Goal: Task Accomplishment & Management: Manage account settings

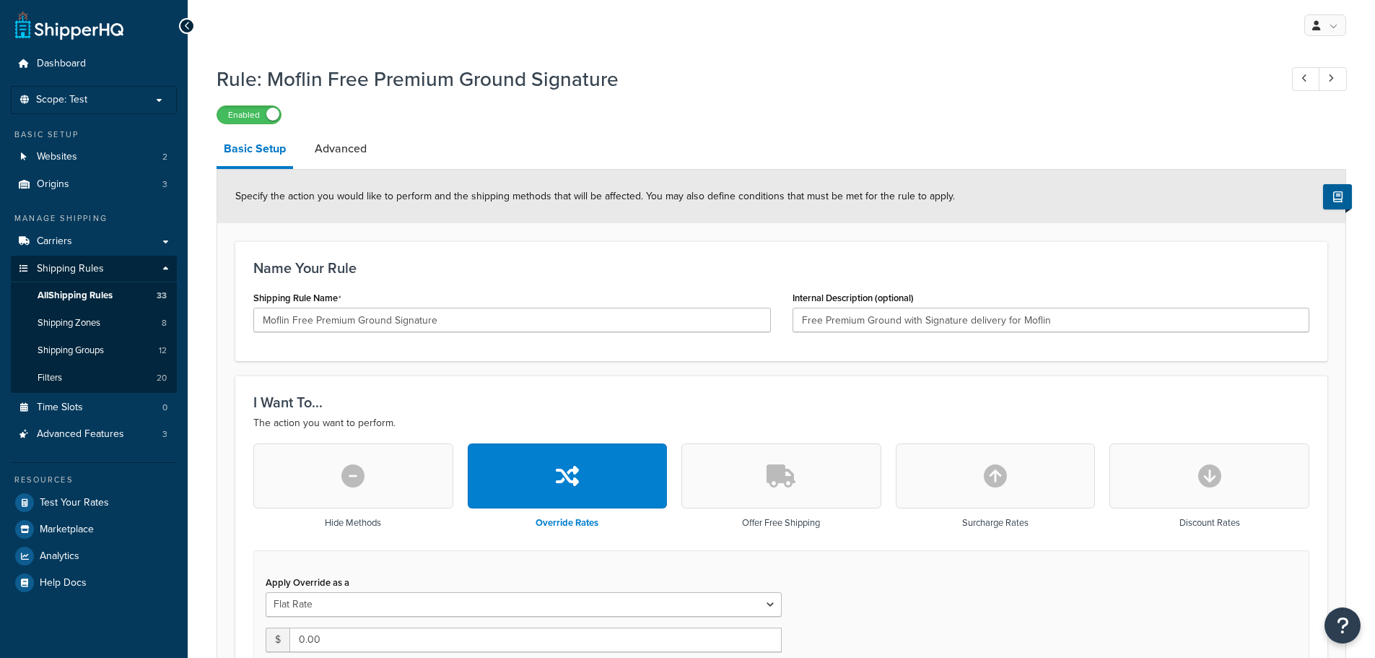
select select "SHIPPING_GROUP"
click at [131, 354] on link "Shipping Groups 12" at bounding box center [94, 350] width 166 height 27
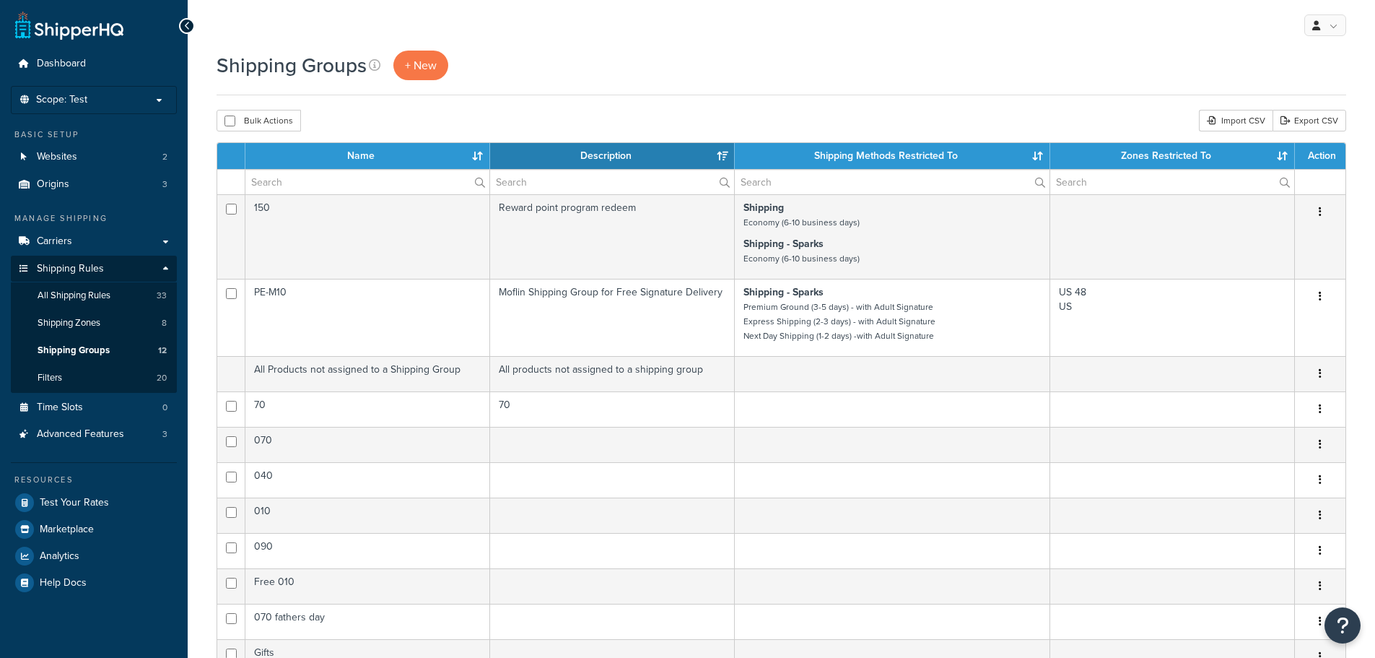
select select "15"
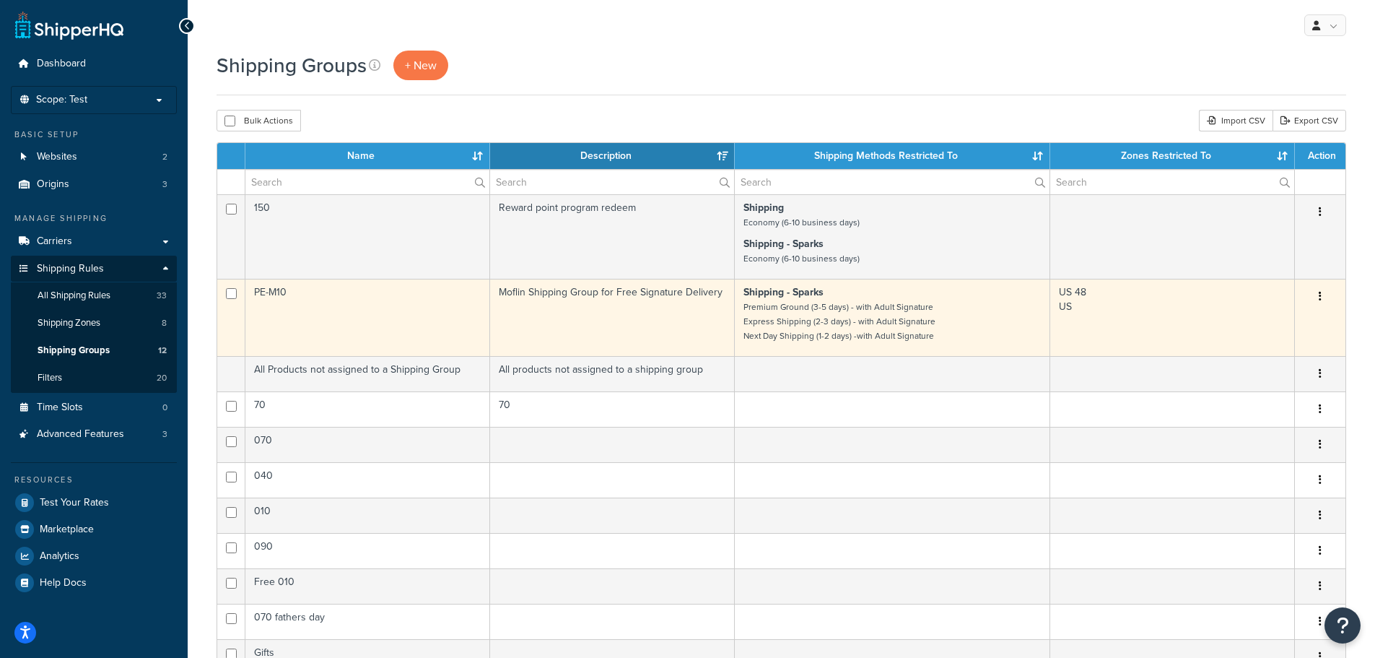
click at [414, 326] on td "PE-M10" at bounding box center [367, 317] width 245 height 77
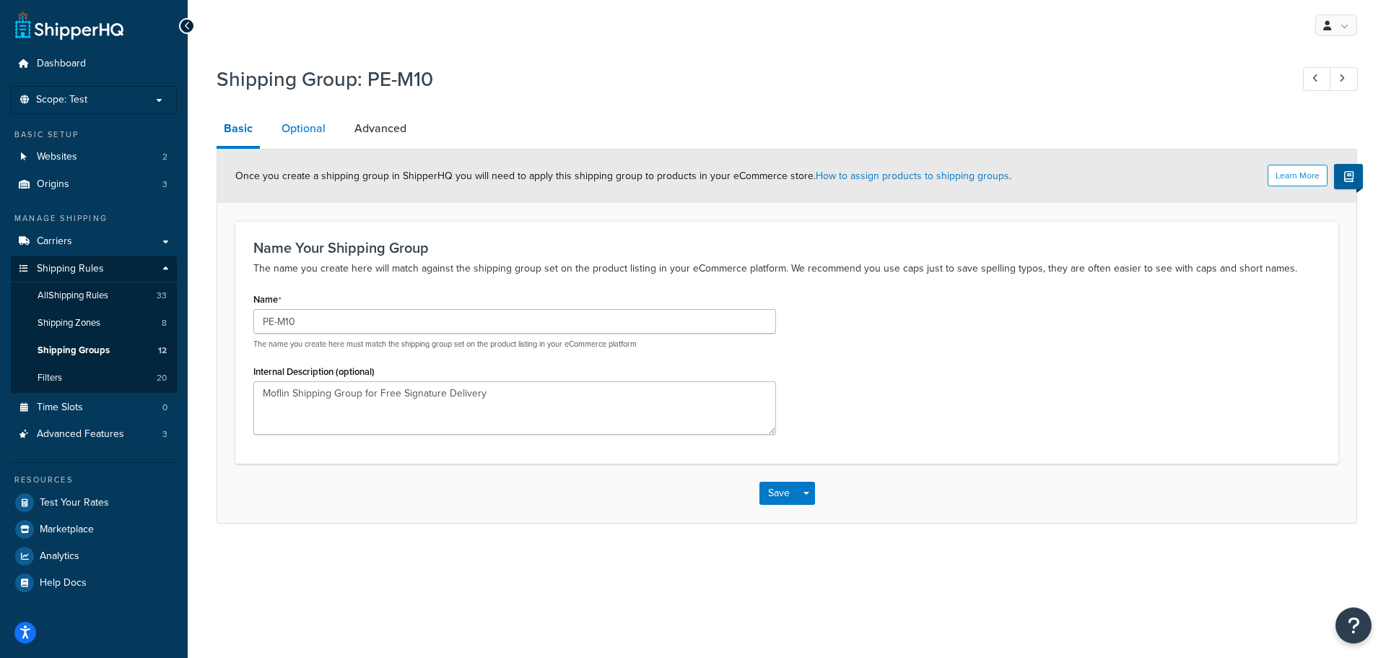
click at [296, 132] on link "Optional" at bounding box center [303, 128] width 58 height 35
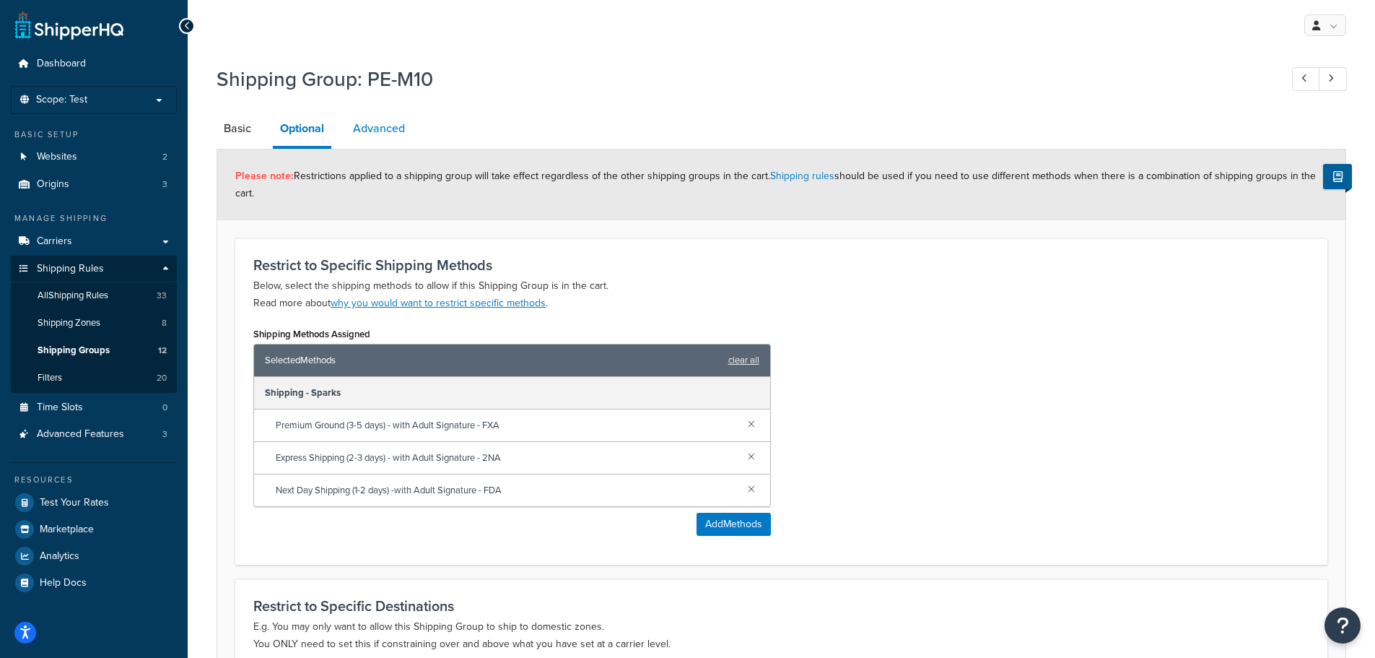
click at [371, 118] on link "Advanced" at bounding box center [379, 128] width 66 height 35
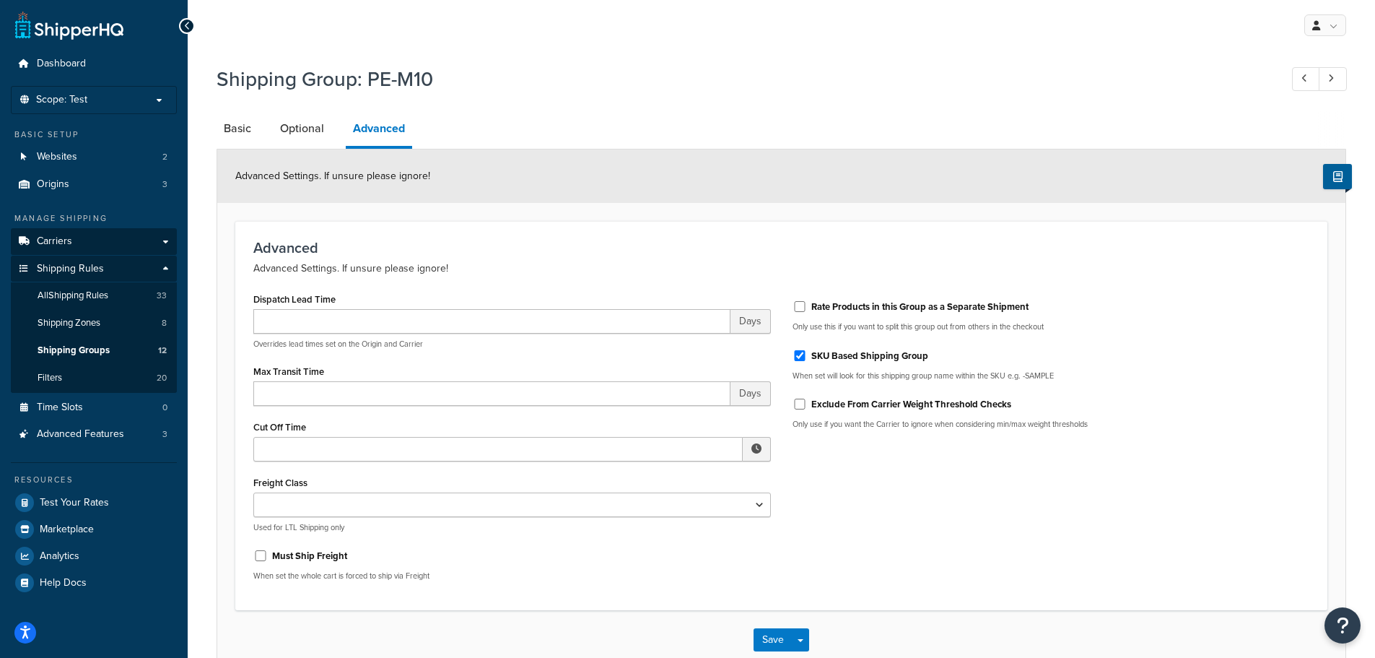
click at [79, 238] on link "Carriers" at bounding box center [94, 241] width 166 height 27
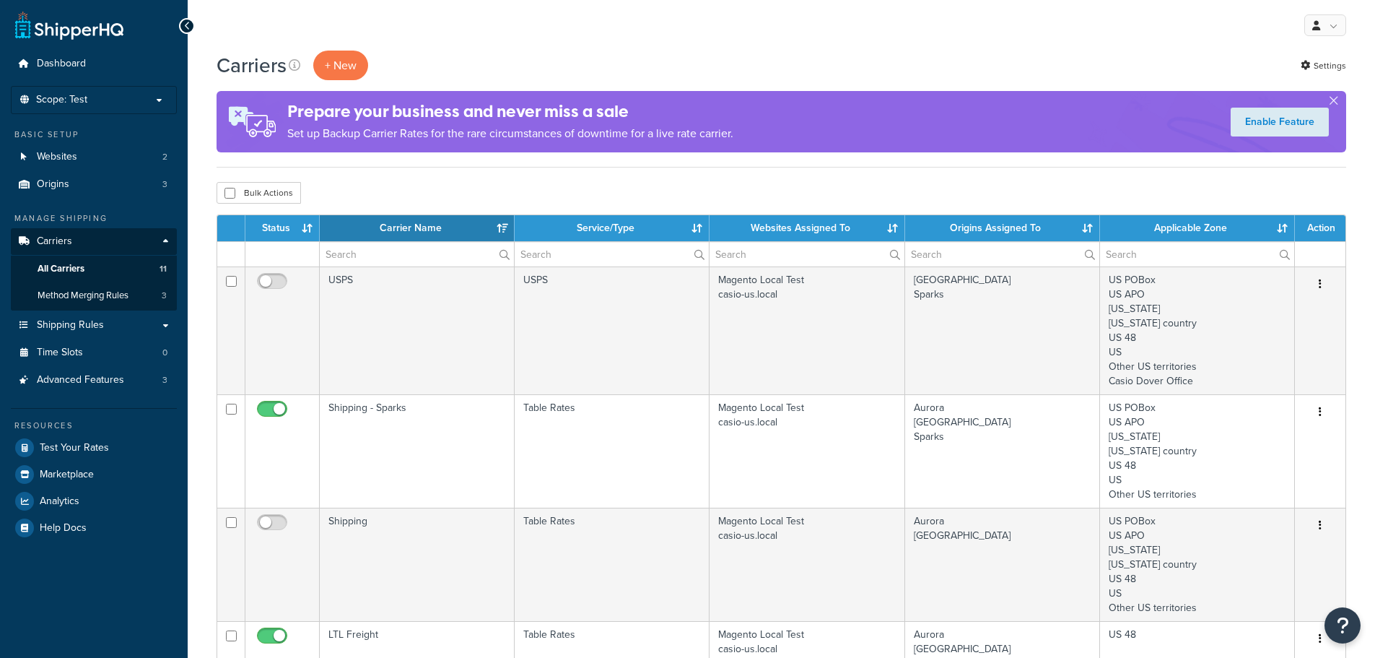
select select "15"
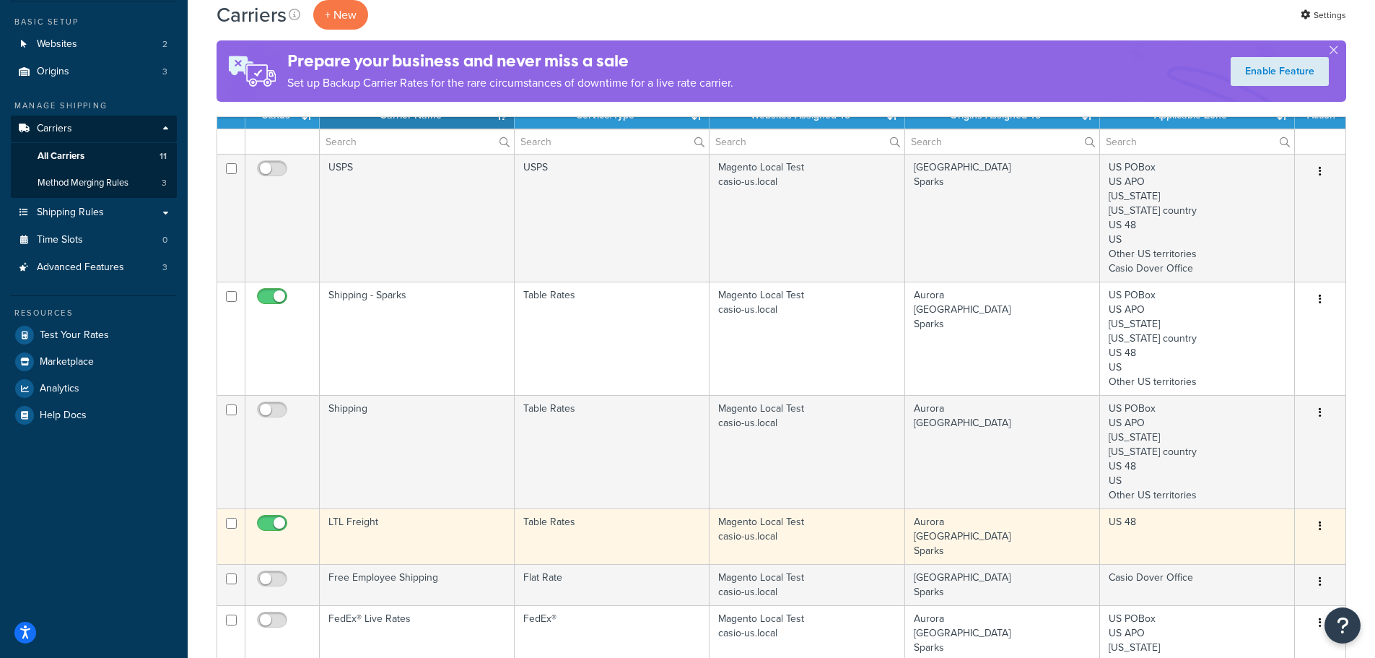
scroll to position [72, 0]
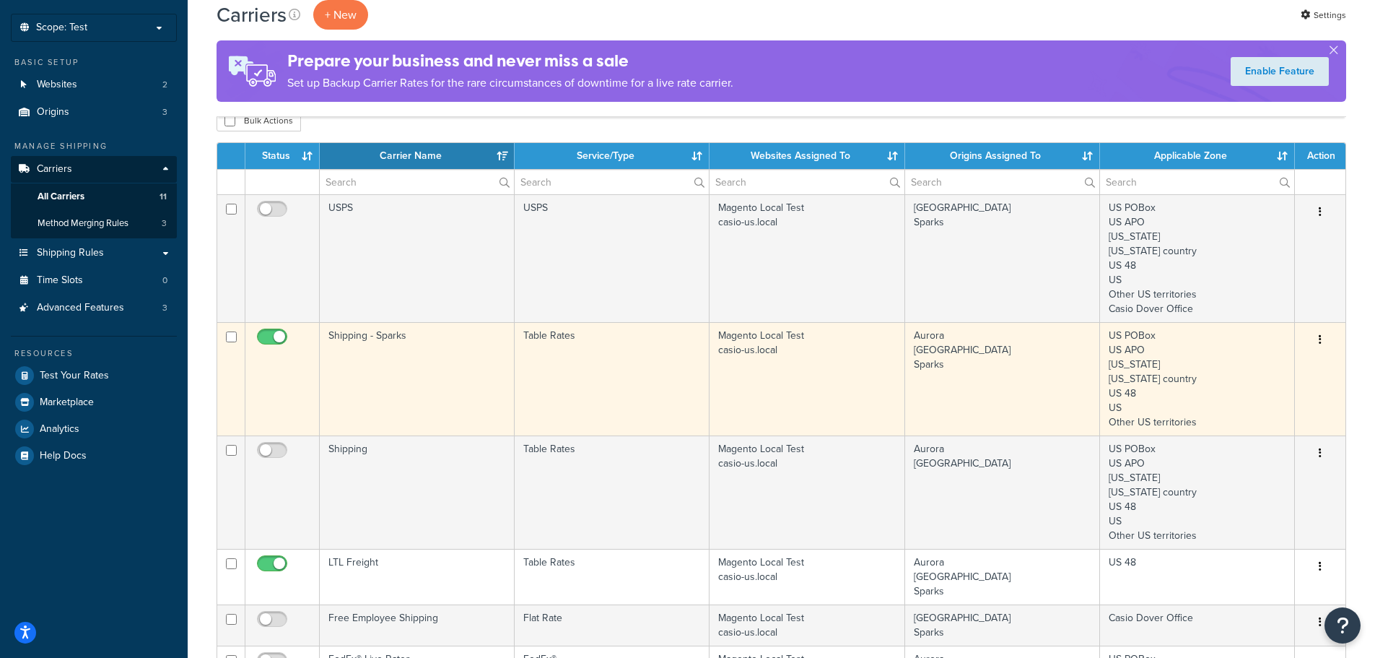
click at [422, 358] on td "Shipping - Sparks" at bounding box center [417, 378] width 195 height 113
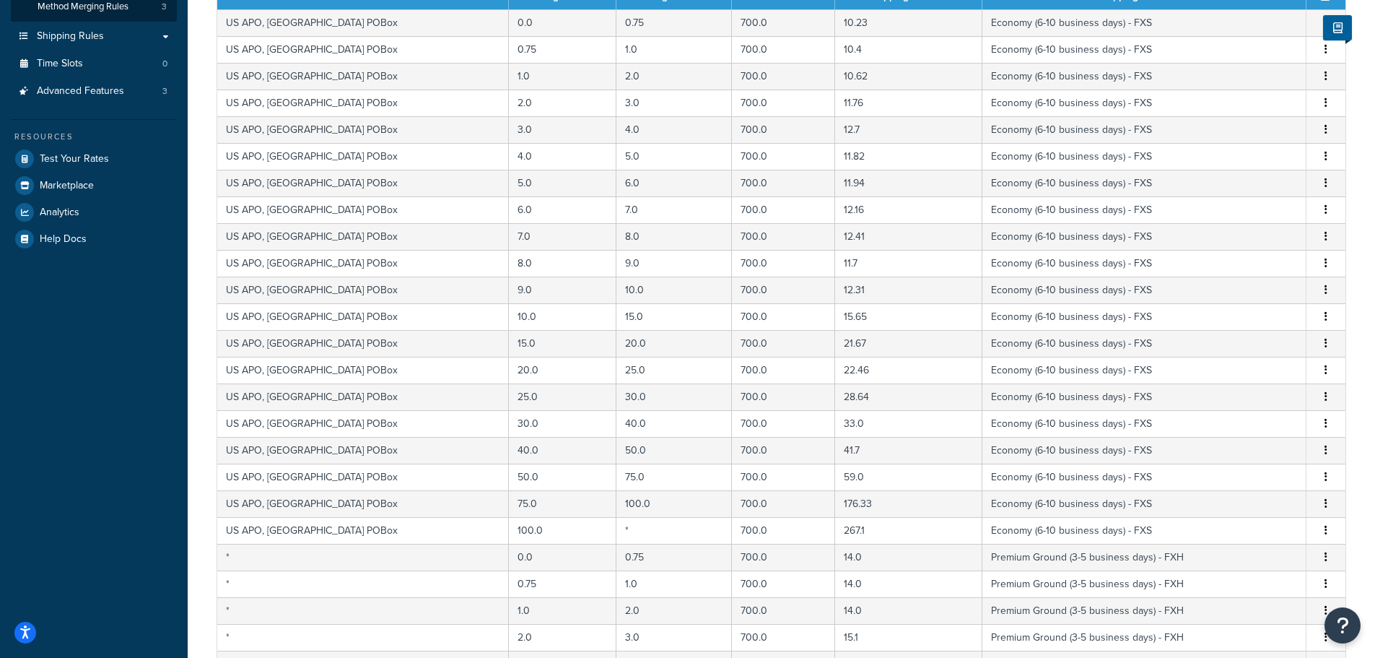
scroll to position [505, 0]
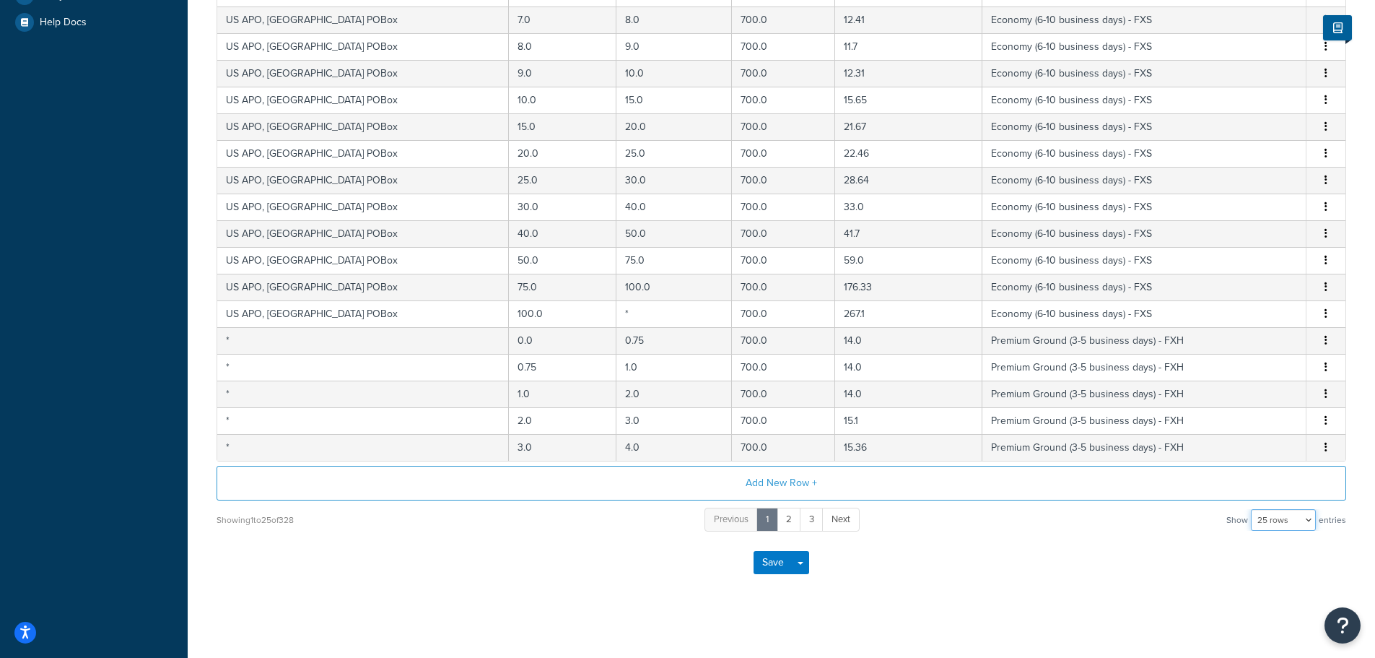
click at [1297, 523] on select "10 rows 15 rows 25 rows 50 rows 100 rows 1000 rows" at bounding box center [1283, 520] width 65 height 22
select select "1000"
click at [1253, 509] on select "10 rows 15 rows 25 rows 50 rows 100 rows 1000 rows" at bounding box center [1283, 520] width 65 height 22
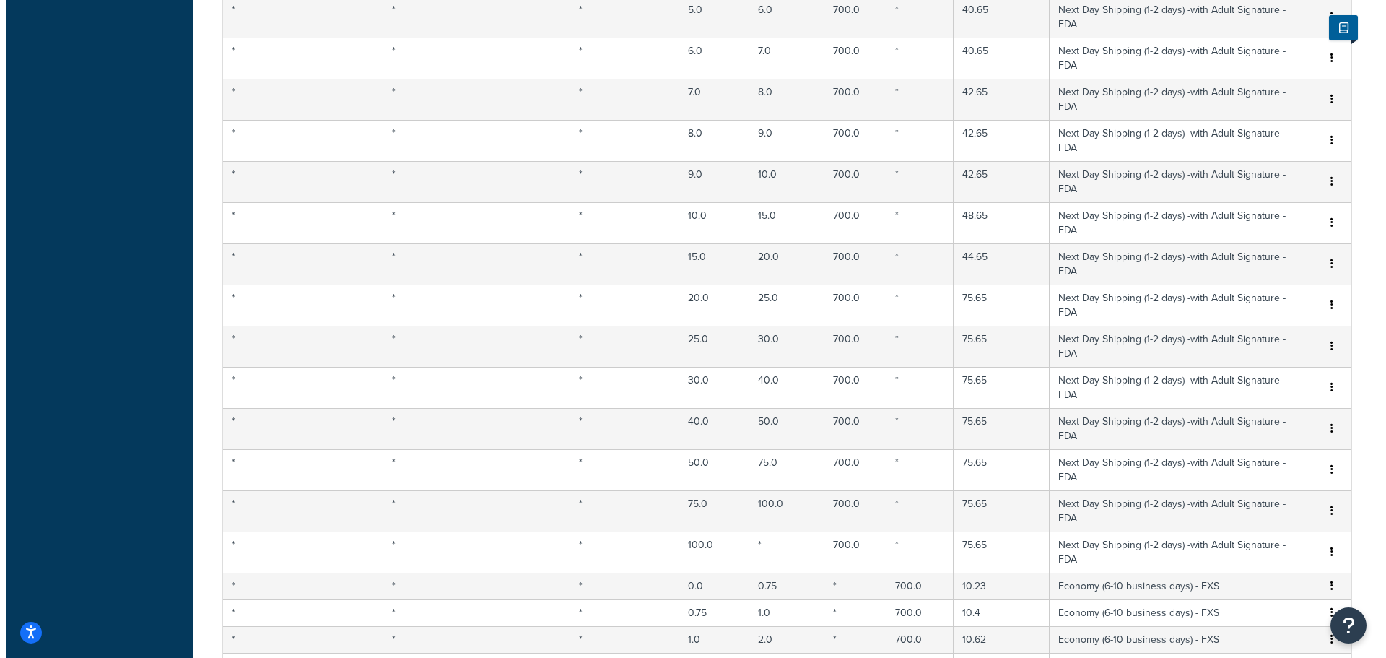
scroll to position [8606, 0]
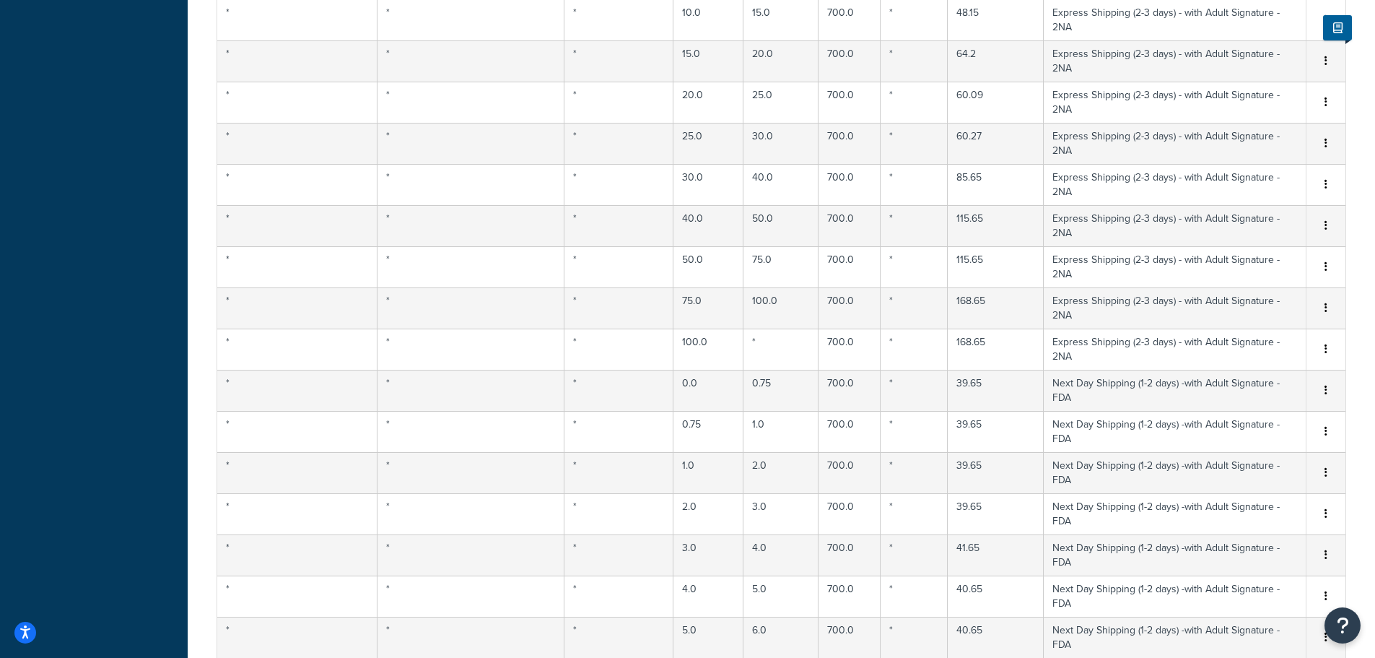
select select "180522"
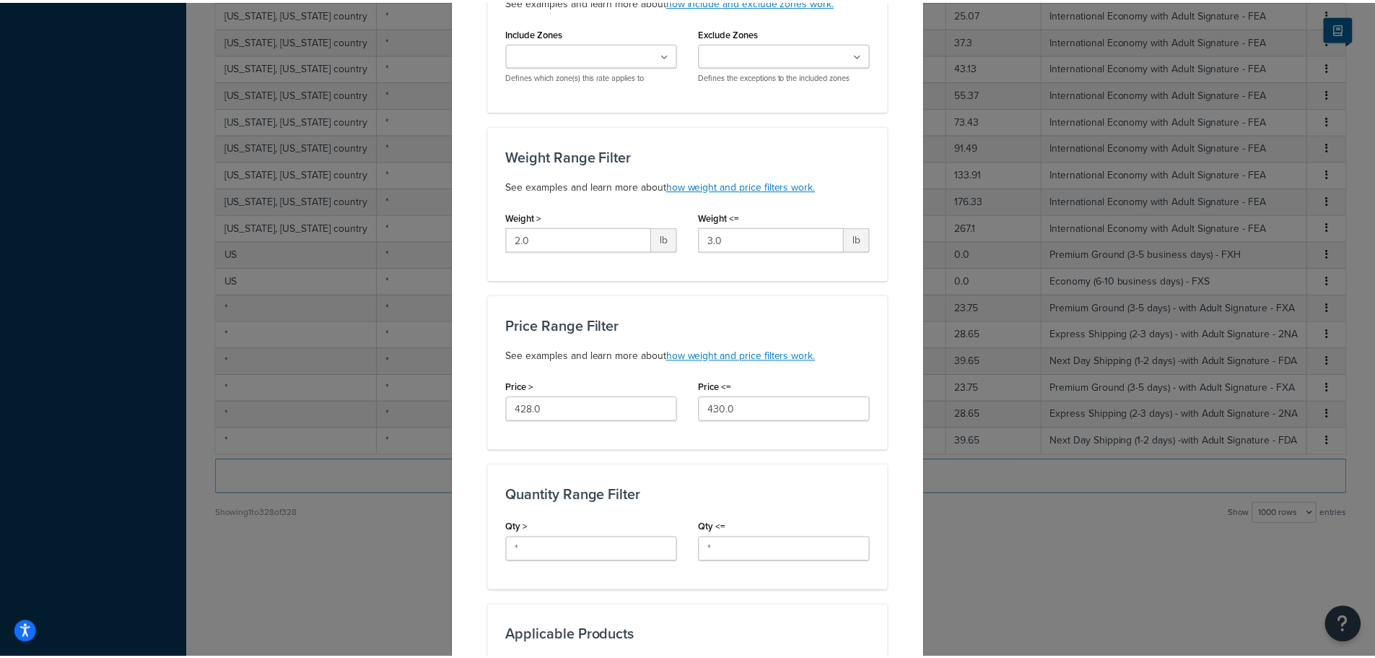
scroll to position [0, 0]
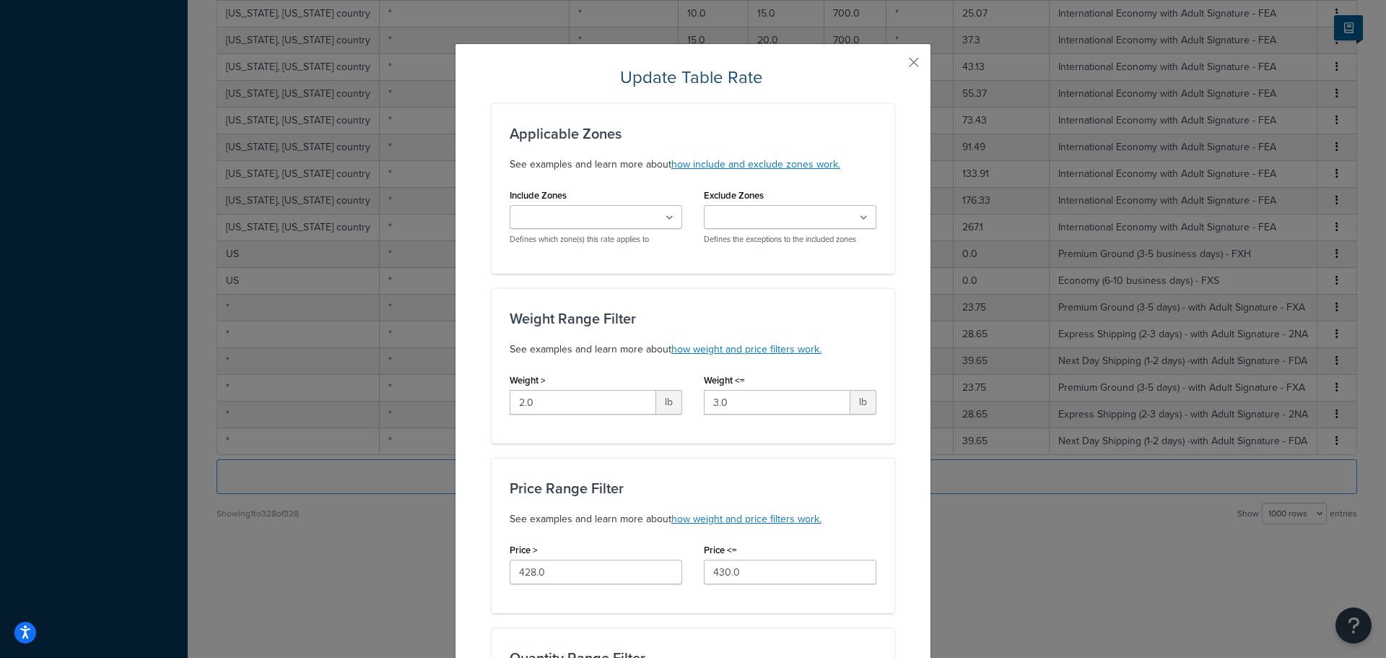
click at [894, 66] on button "button" at bounding box center [893, 68] width 4 height 4
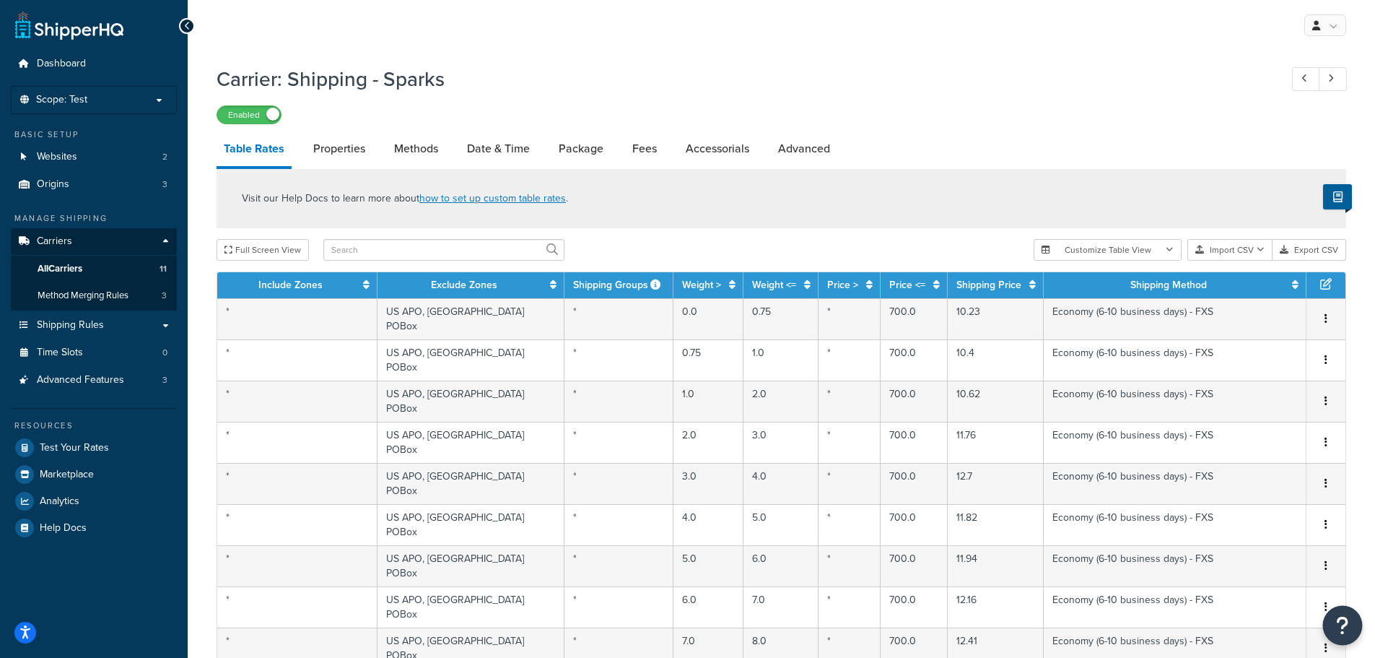
click at [1351, 625] on button "Open Resource Center" at bounding box center [1343, 626] width 40 height 40
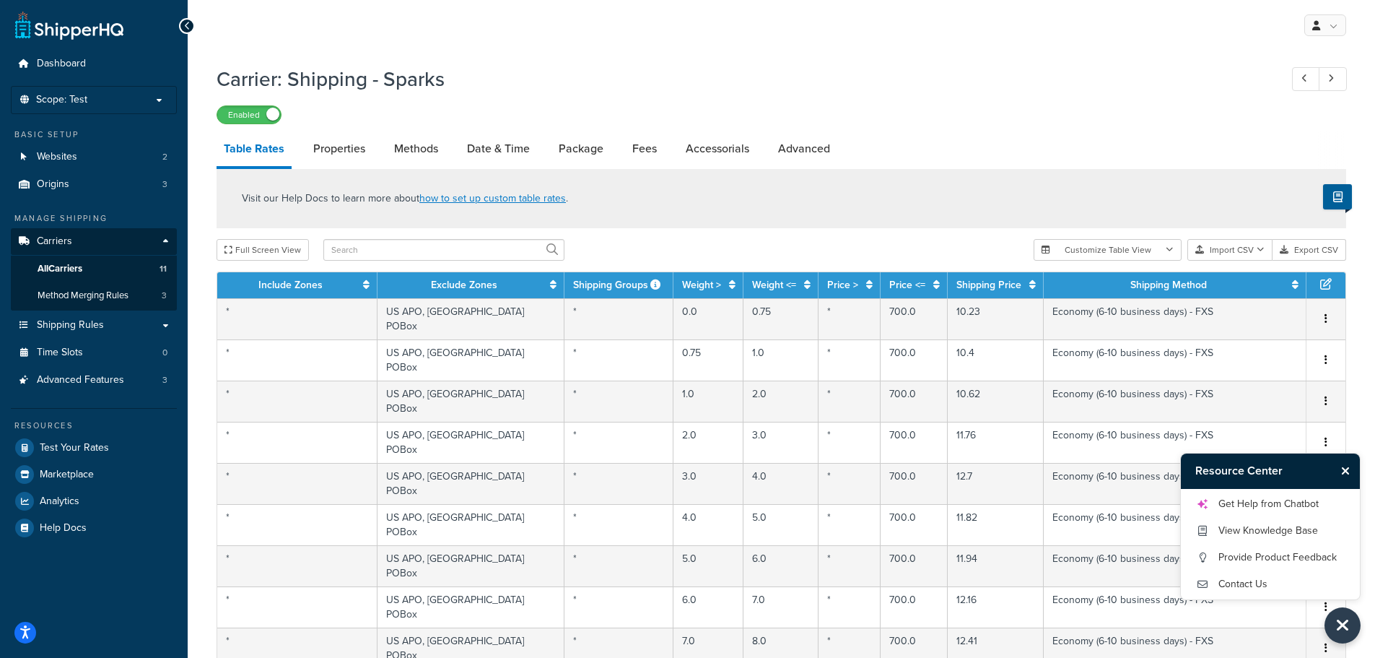
click at [1214, 489] on div "Get Help from Chatbot View Knowledge Base Provide Product Feedback Contact Us" at bounding box center [1270, 544] width 179 height 110
click at [1224, 500] on link "Get Help from Chatbot" at bounding box center [1271, 503] width 150 height 23
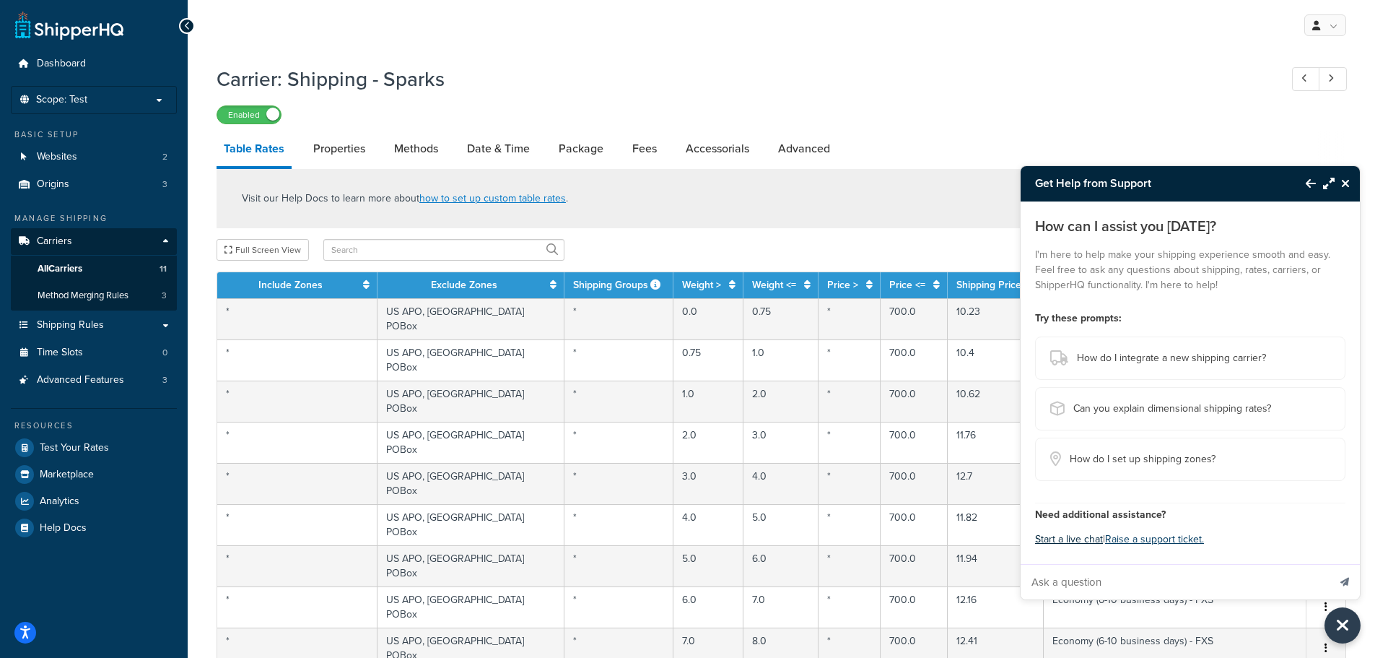
click at [1074, 539] on button "Start a live chat" at bounding box center [1069, 539] width 68 height 20
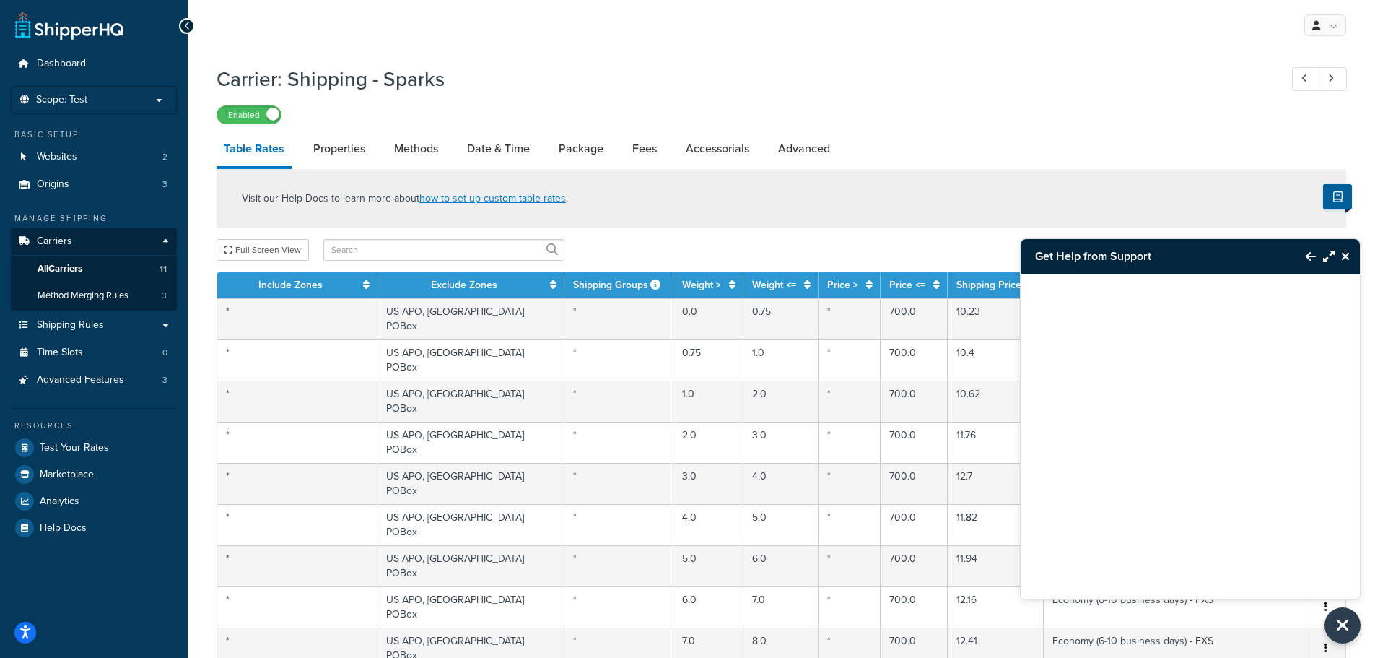
click at [1310, 253] on icon "Back to Resource Center" at bounding box center [1311, 257] width 10 height 12
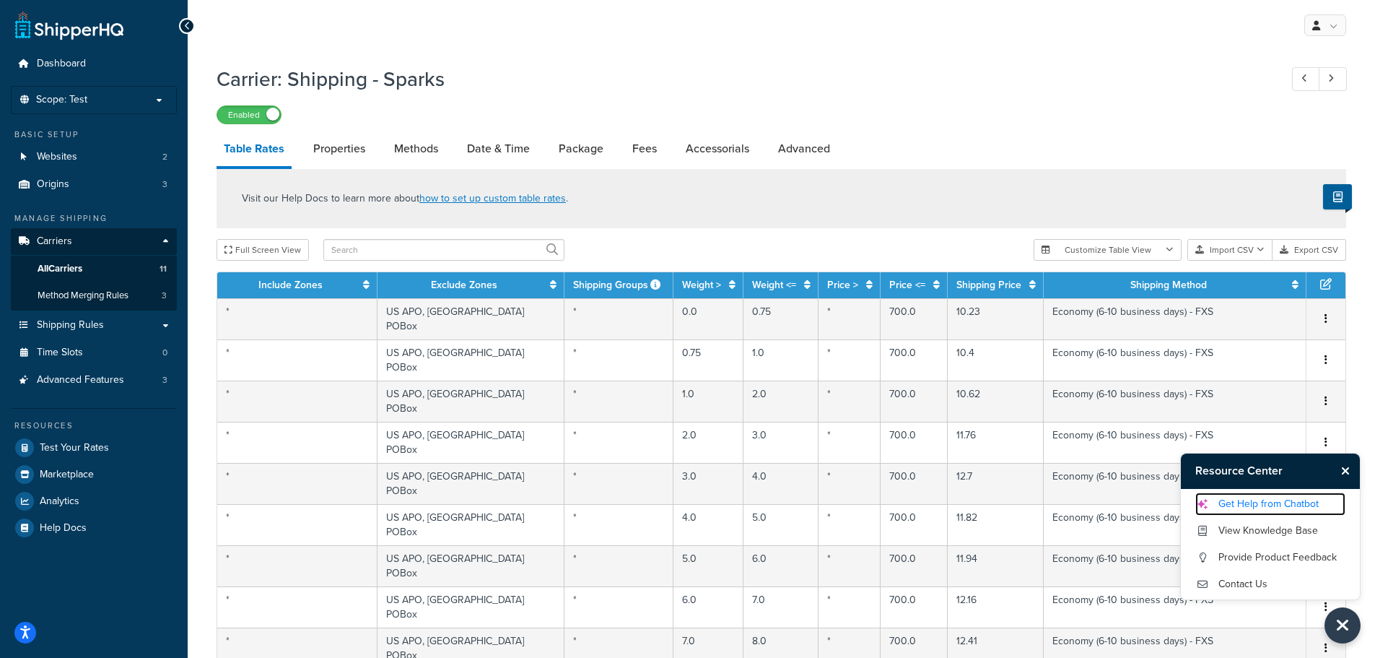
click at [1253, 503] on link "Get Help from Chatbot" at bounding box center [1271, 503] width 150 height 23
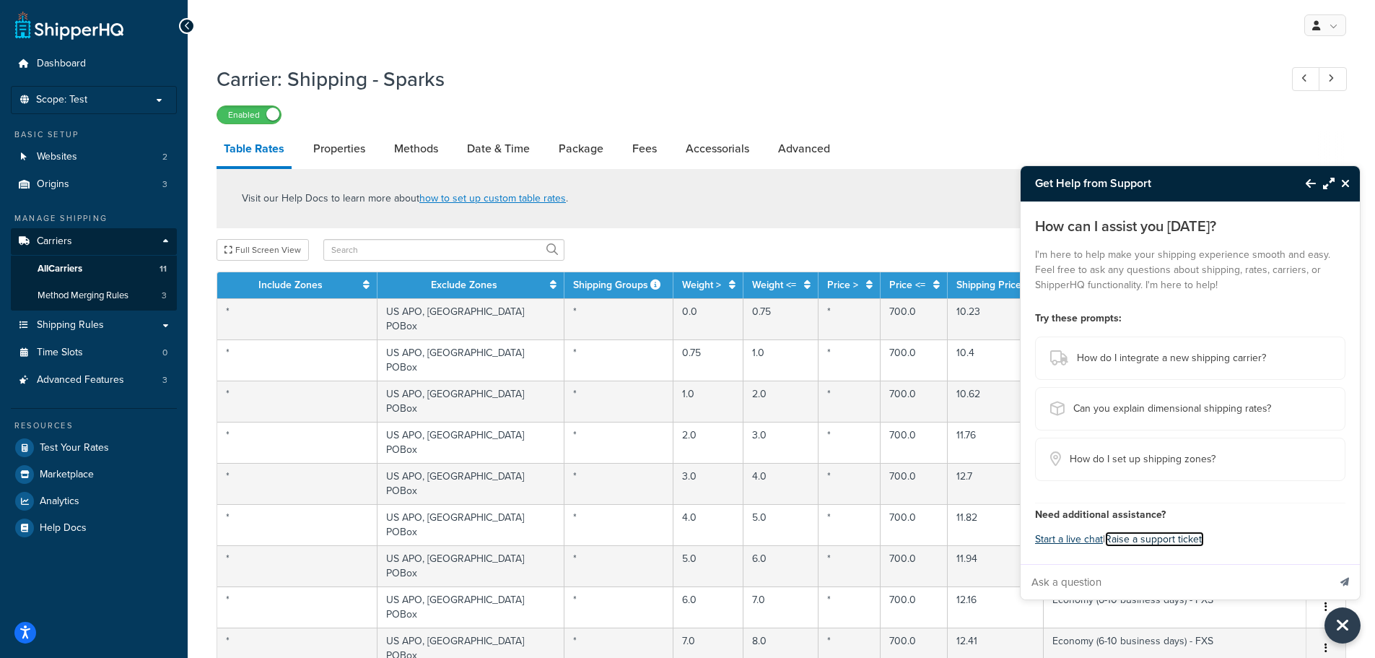
click at [1163, 535] on link "Raise a support ticket." at bounding box center [1154, 538] width 99 height 15
click at [89, 313] on link "Shipping Rules" at bounding box center [94, 325] width 166 height 27
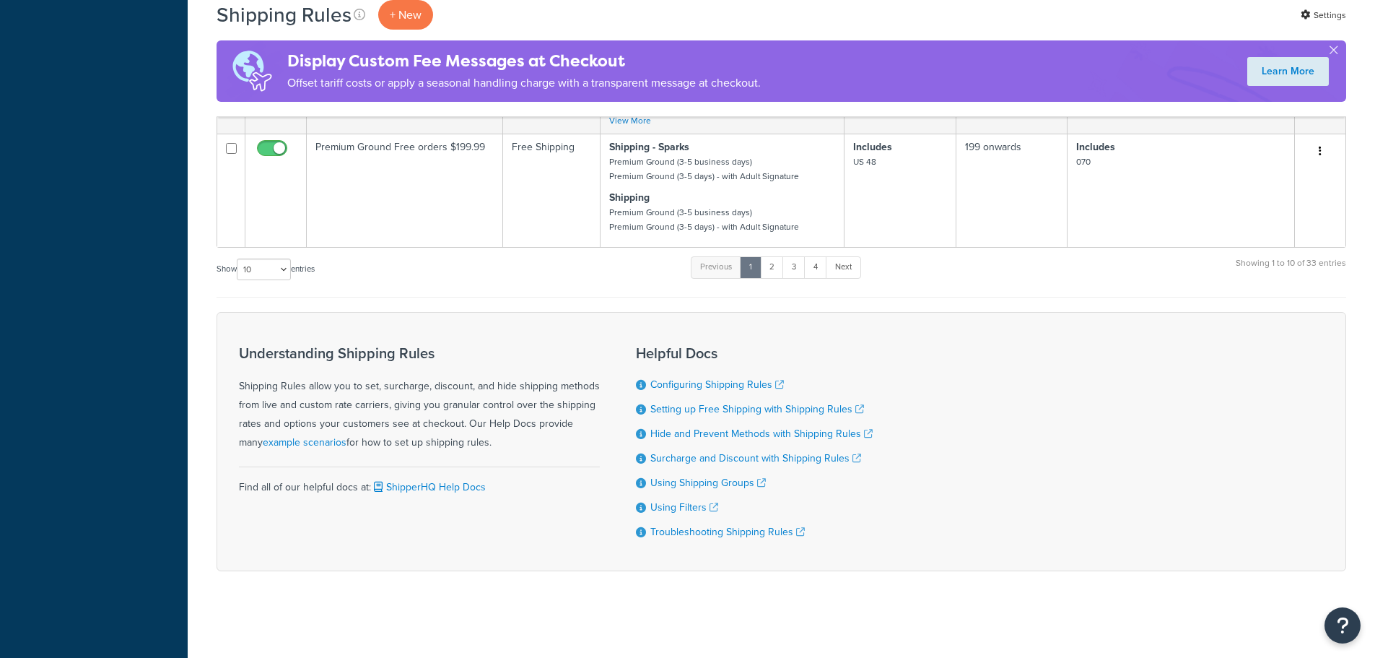
scroll to position [965, 0]
drag, startPoint x: 234, startPoint y: 271, endPoint x: 244, endPoint y: 275, distance: 10.7
click at [235, 272] on label "Show 10 15 25 50 100 1000 entries" at bounding box center [266, 269] width 98 height 22
click at [237, 272] on select "10 15 25 50 100 1000" at bounding box center [264, 269] width 54 height 22
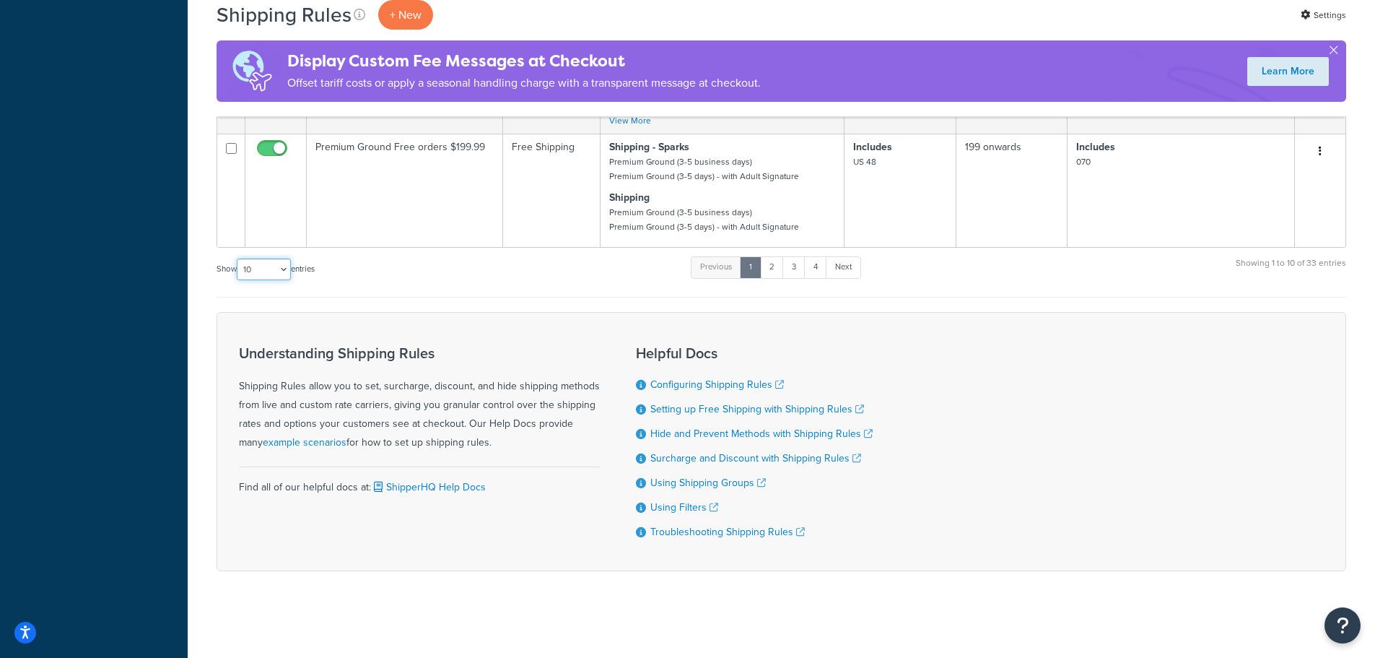
click at [249, 276] on select "10 15 25 50 100 1000" at bounding box center [264, 269] width 54 height 22
select select "100"
click at [238, 258] on select "10 15 25 50 100 1000" at bounding box center [264, 269] width 54 height 22
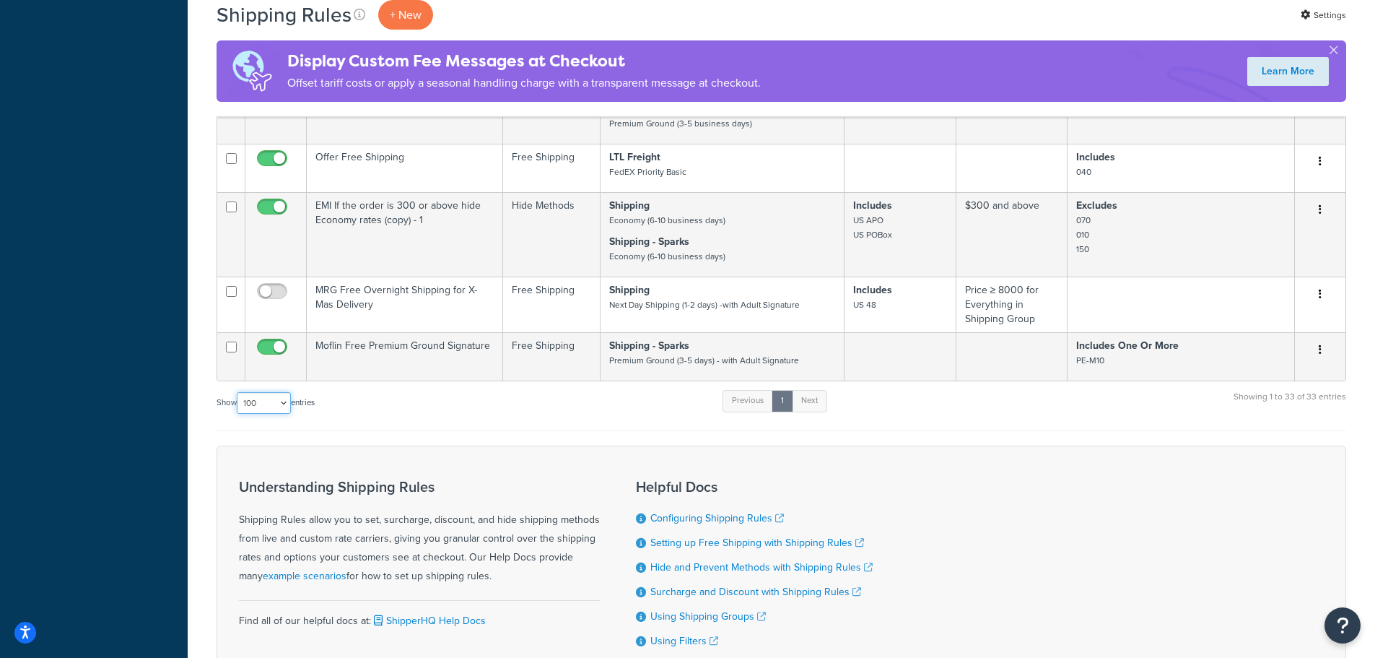
scroll to position [2843, 0]
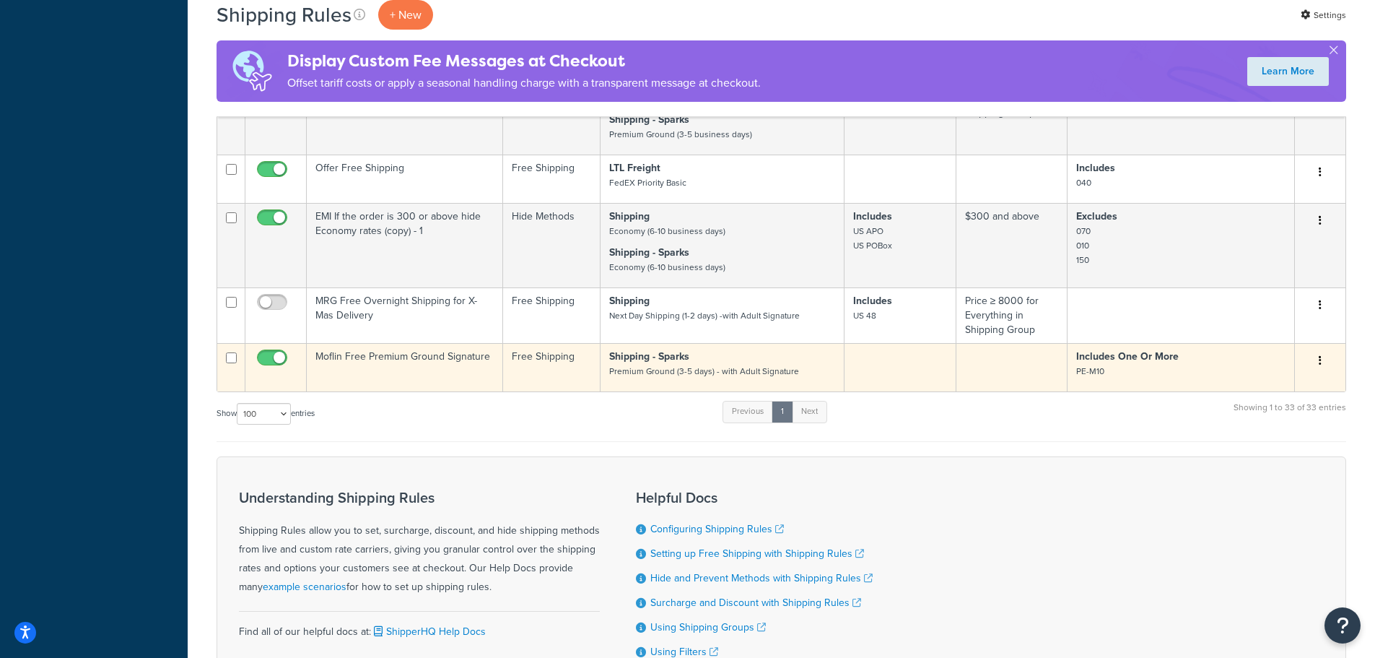
click at [442, 365] on td "Moflin Free Premium Ground Signature" at bounding box center [405, 367] width 196 height 48
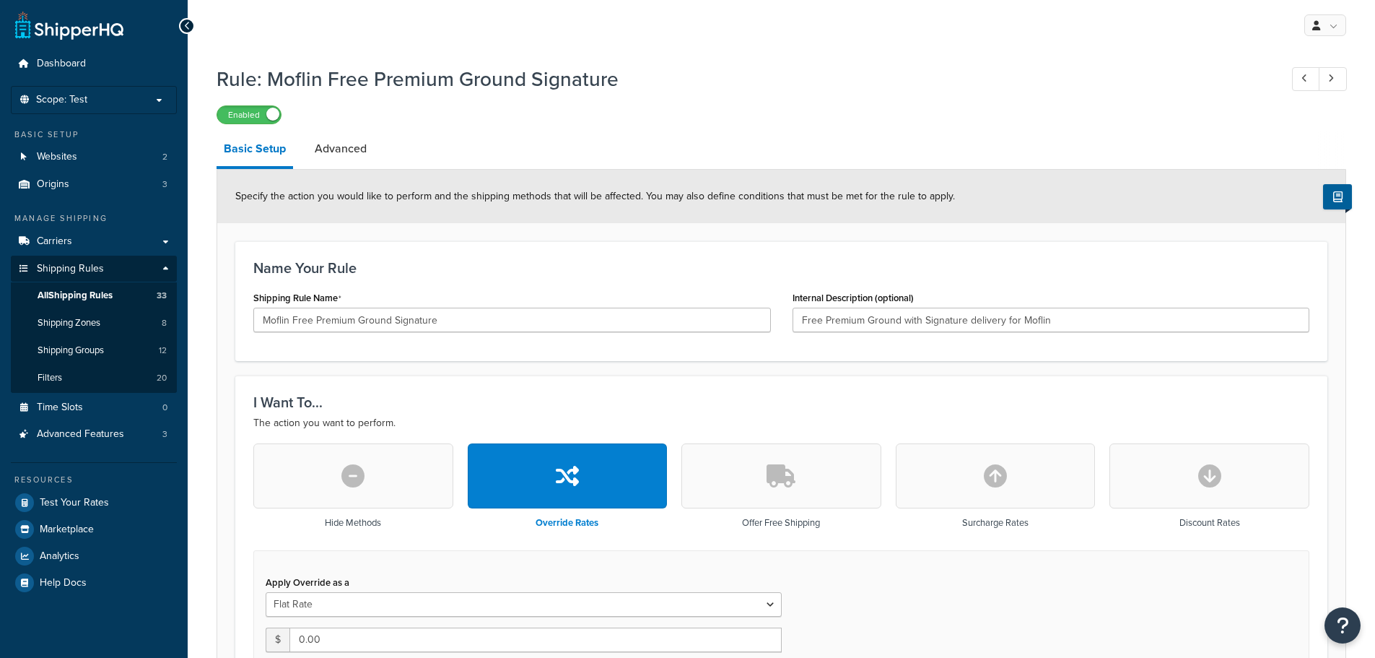
select select "SHIPPING_GROUP"
click at [352, 157] on link "Advanced" at bounding box center [341, 148] width 66 height 35
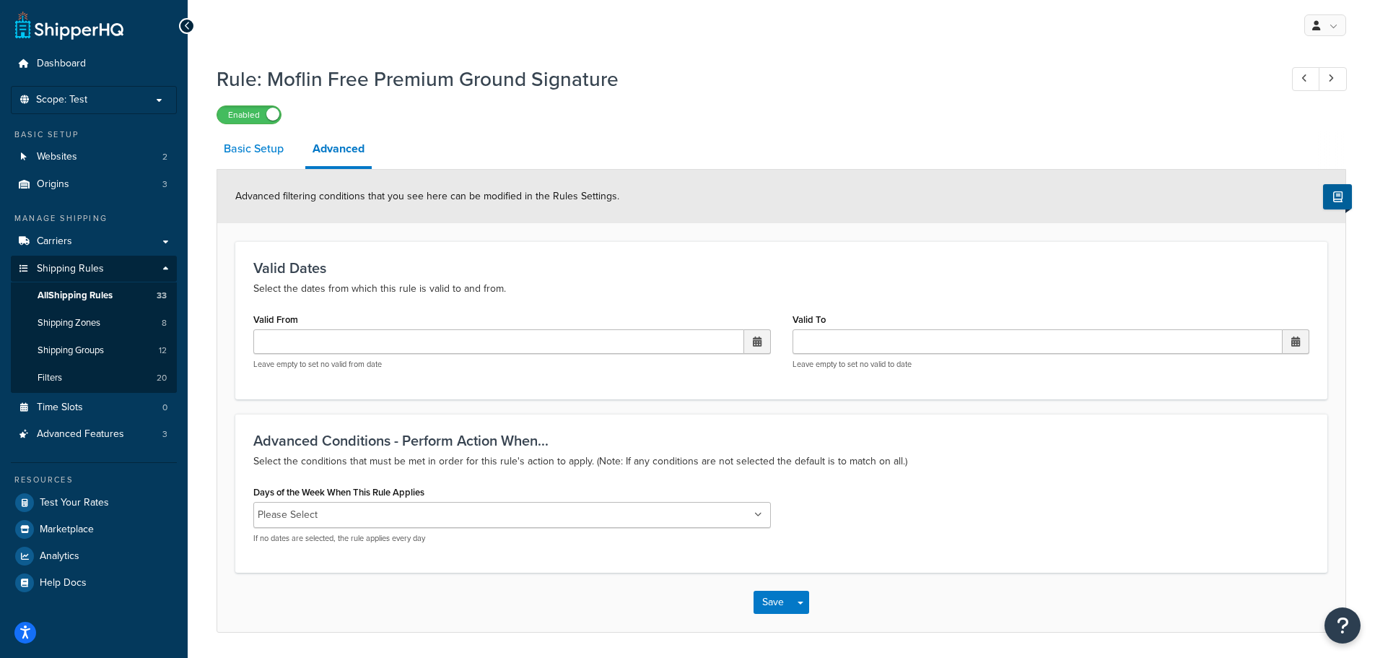
click at [269, 149] on link "Basic Setup" at bounding box center [254, 148] width 74 height 35
select select "SHIPPING_GROUP"
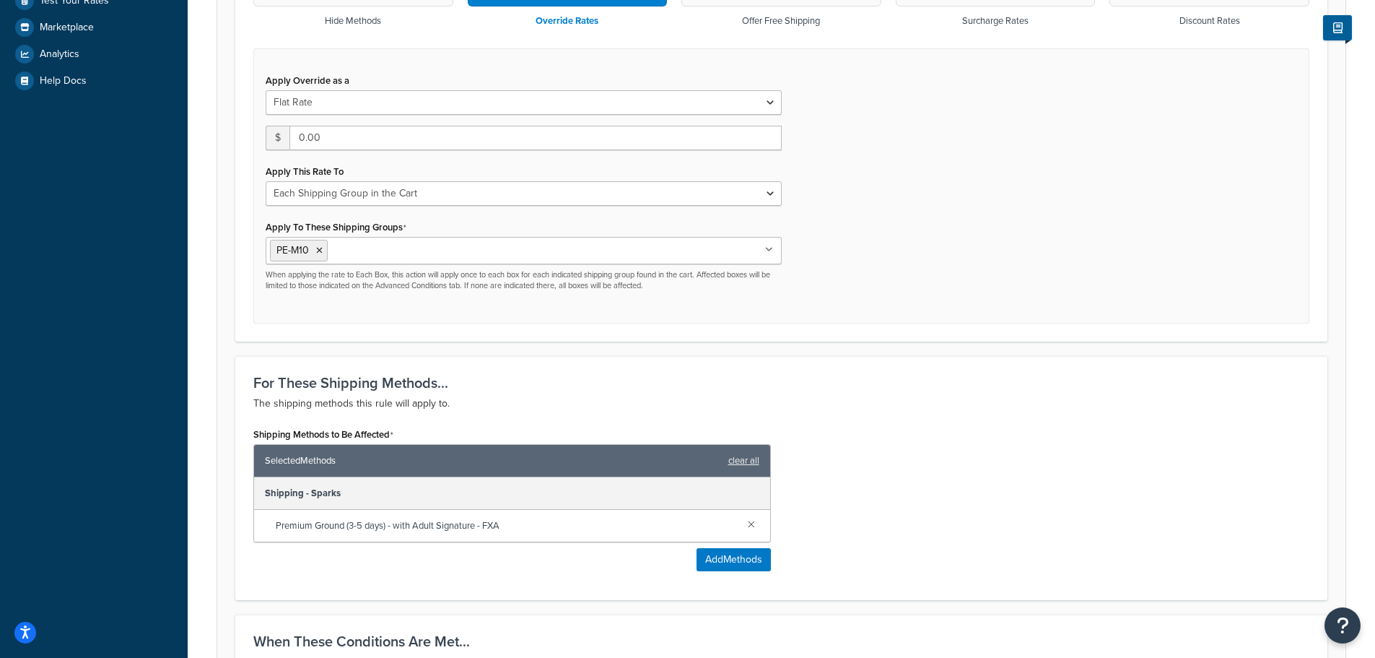
scroll to position [579, 0]
